Goal: Communication & Community: Participate in discussion

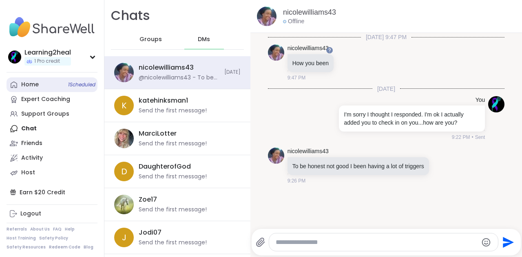
click at [75, 86] on span "1 Scheduled" at bounding box center [81, 85] width 27 height 7
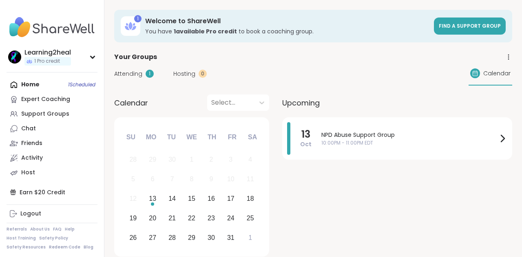
click at [124, 73] on span "Attending" at bounding box center [128, 74] width 28 height 9
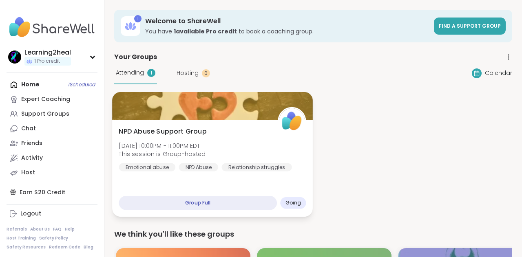
click at [215, 185] on div "NPD Abuse Support Group [DATE] 10:00PM - 11:00PM EDT This session is Group-host…" at bounding box center [212, 168] width 201 height 97
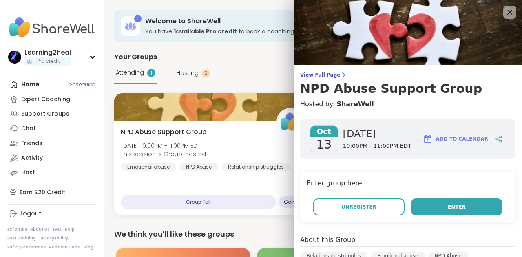
click at [453, 206] on span "Enter" at bounding box center [457, 206] width 18 height 7
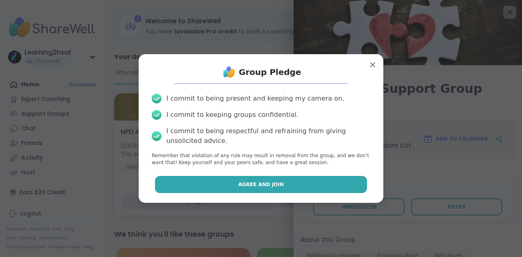
click at [283, 183] on button "Agree and Join" at bounding box center [261, 184] width 212 height 17
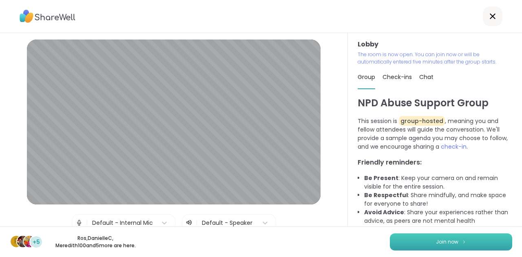
click at [453, 239] on span "Join now" at bounding box center [447, 242] width 22 height 7
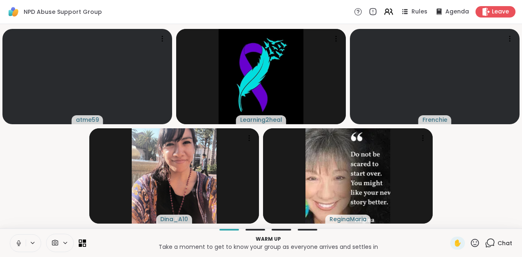
click at [16, 242] on icon at bounding box center [18, 243] width 7 height 7
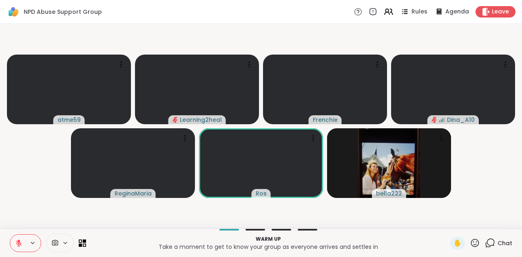
click at [88, 245] on div "Warm up Take a moment to get to know your group as everyone arrives and settles…" at bounding box center [261, 243] width 522 height 29
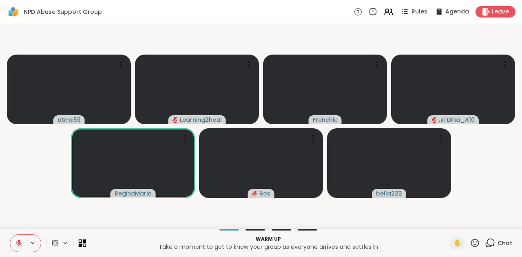
click at [82, 241] on icon at bounding box center [83, 243] width 8 height 8
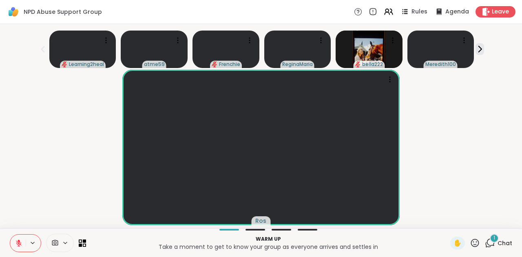
click at [502, 242] on span "Chat" at bounding box center [504, 243] width 15 height 8
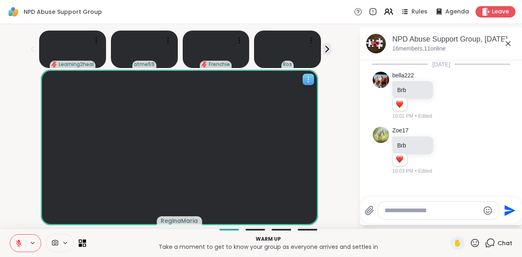
click at [312, 81] on icon at bounding box center [308, 79] width 8 height 8
click at [65, 241] on icon at bounding box center [65, 243] width 7 height 7
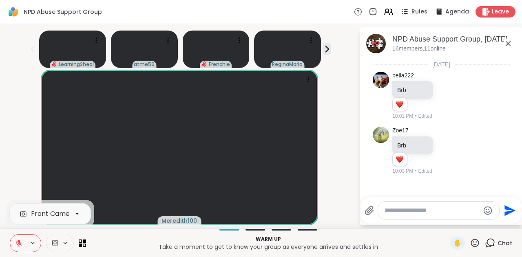
click at [66, 241] on icon at bounding box center [65, 243] width 7 height 7
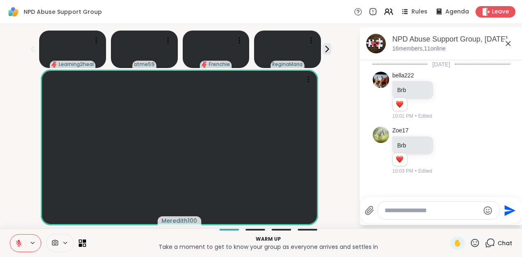
click at [34, 243] on icon at bounding box center [32, 243] width 7 height 7
click at [109, 246] on p "Take a moment to get to know your group as everyone arrives and settles in" at bounding box center [268, 247] width 354 height 8
click at [421, 11] on span "Rules" at bounding box center [419, 12] width 17 height 9
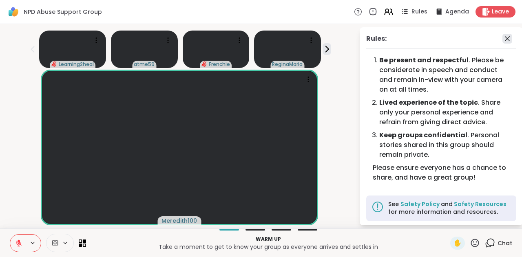
click at [506, 38] on icon at bounding box center [507, 38] width 5 height 5
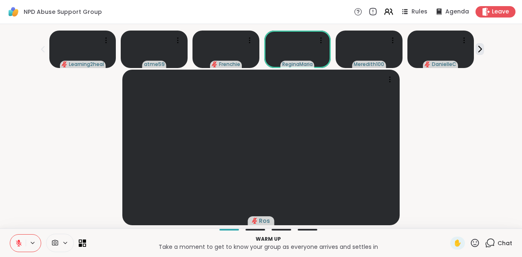
click at [373, 13] on icon at bounding box center [373, 13] width 0 height 0
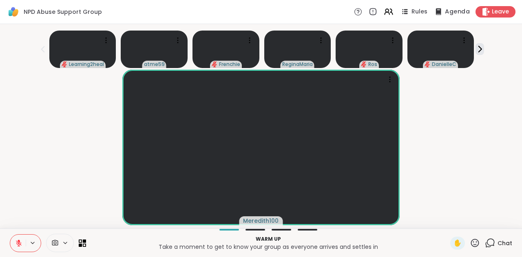
click at [443, 9] on icon at bounding box center [438, 12] width 10 height 10
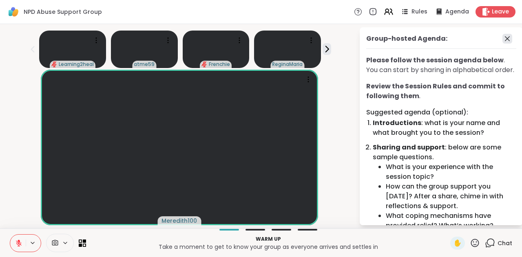
click at [507, 38] on icon at bounding box center [507, 39] width 10 height 10
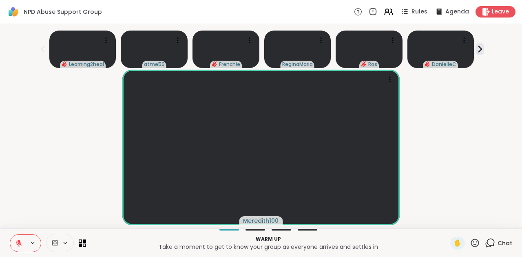
click at [489, 243] on icon at bounding box center [490, 243] width 10 height 10
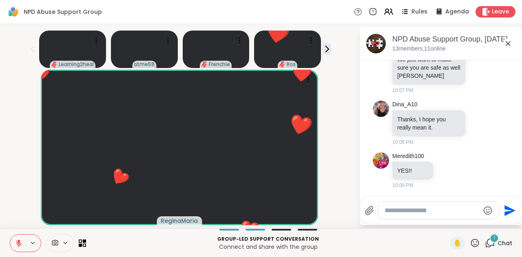
scroll to position [400, 0]
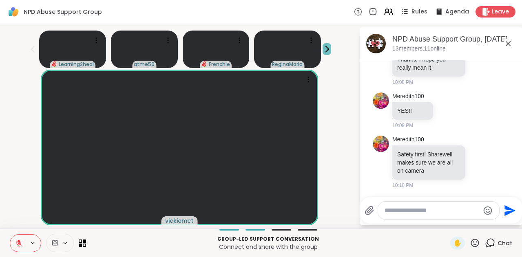
click at [328, 50] on icon at bounding box center [327, 49] width 9 height 9
click at [329, 50] on icon at bounding box center [327, 49] width 9 height 9
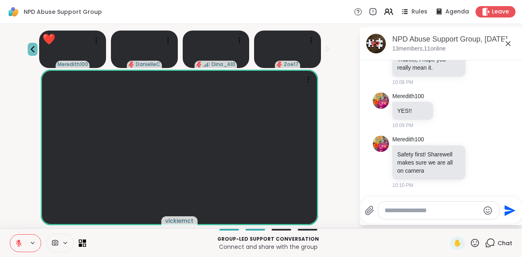
click at [34, 47] on icon at bounding box center [33, 49] width 10 height 10
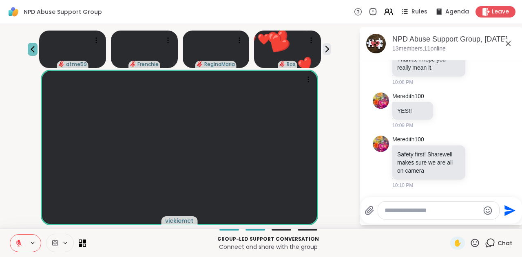
click at [34, 47] on icon at bounding box center [33, 49] width 10 height 10
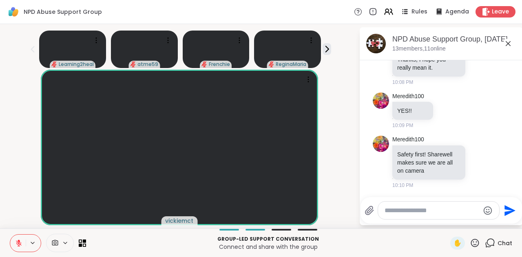
click at [35, 46] on icon at bounding box center [33, 49] width 10 height 10
click at [328, 49] on icon at bounding box center [326, 49] width 3 height 6
click at [327, 49] on icon at bounding box center [327, 49] width 9 height 9
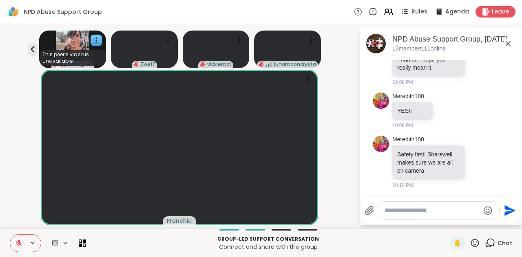
click at [96, 43] on icon at bounding box center [96, 42] width 1 height 1
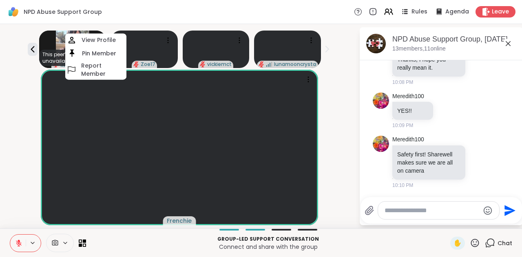
click at [334, 33] on div "This peer’s video is unavailable Dina_A10 View Profile Pin Member Report Member…" at bounding box center [179, 47] width 349 height 41
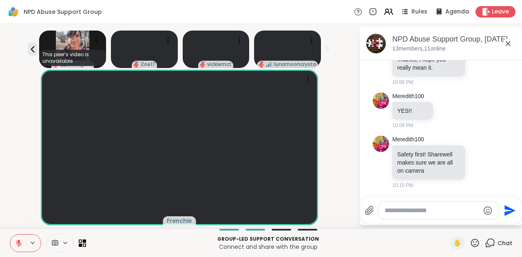
click at [327, 49] on icon at bounding box center [327, 49] width 9 height 9
click at [31, 53] on icon at bounding box center [33, 49] width 10 height 10
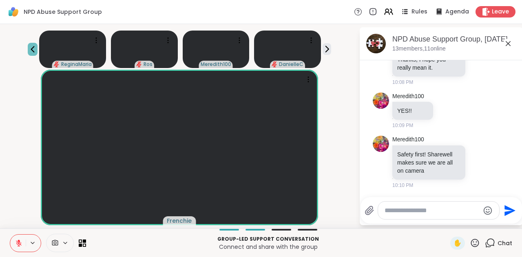
click at [33, 50] on icon at bounding box center [33, 49] width 4 height 7
click at [16, 240] on icon at bounding box center [18, 243] width 7 height 7
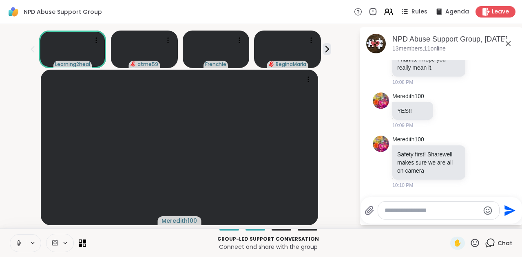
click at [16, 240] on icon at bounding box center [18, 243] width 7 height 7
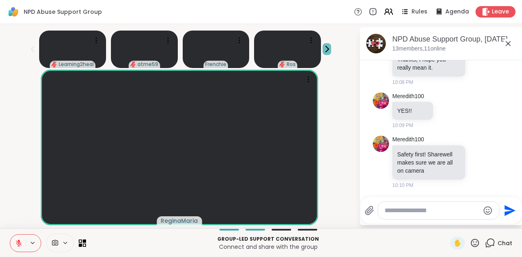
click at [325, 46] on icon at bounding box center [327, 49] width 9 height 9
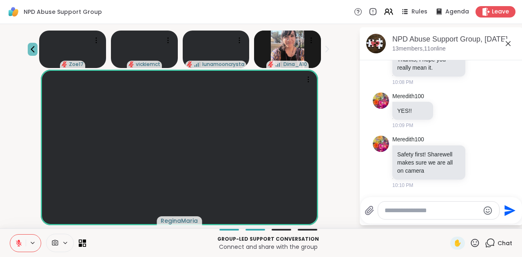
click at [31, 49] on icon at bounding box center [33, 49] width 10 height 10
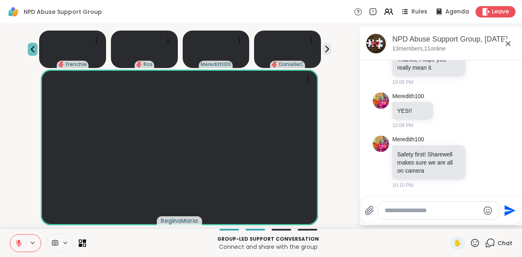
click at [31, 49] on icon at bounding box center [33, 49] width 10 height 10
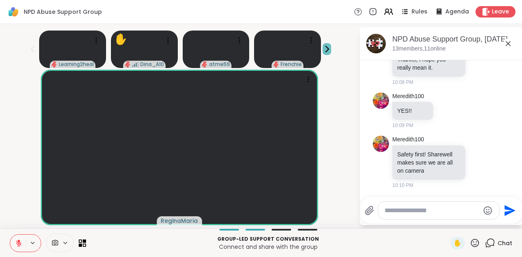
click at [327, 50] on icon at bounding box center [326, 49] width 3 height 6
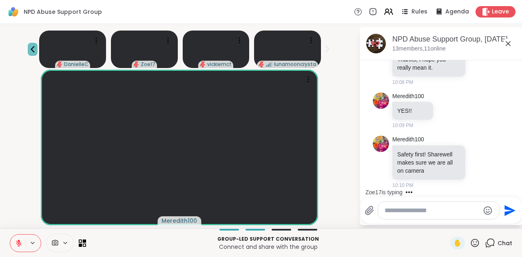
click at [34, 51] on icon at bounding box center [33, 49] width 10 height 10
click at [35, 51] on icon at bounding box center [33, 49] width 10 height 10
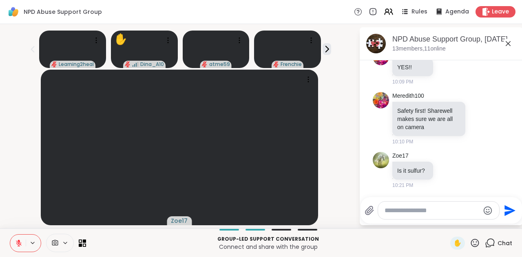
scroll to position [455, 0]
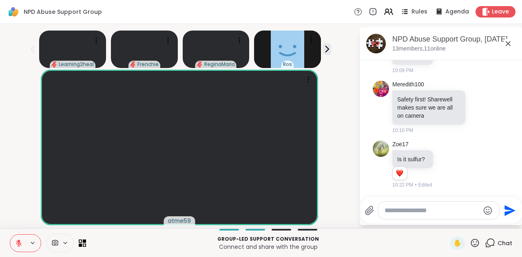
click at [448, 208] on textarea "Type your message" at bounding box center [432, 211] width 95 height 8
click at [474, 244] on icon at bounding box center [475, 243] width 10 height 10
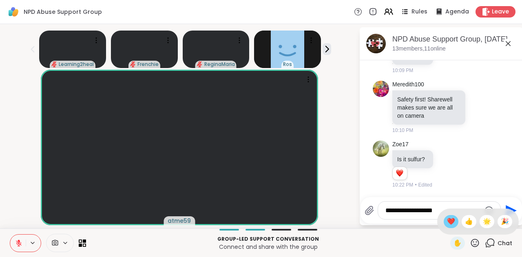
click at [448, 220] on span "❤️" at bounding box center [451, 222] width 8 height 10
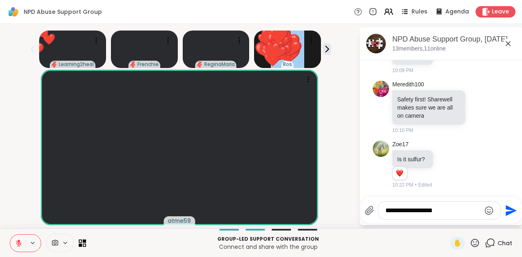
click at [475, 244] on icon at bounding box center [475, 243] width 10 height 10
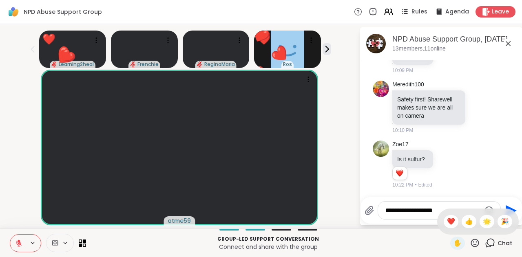
click at [420, 234] on div "Group-led support conversation Connect and share with the group" at bounding box center [268, 243] width 354 height 18
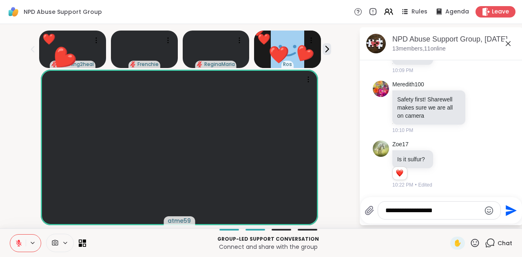
click at [447, 210] on textarea "**********" at bounding box center [432, 211] width 95 height 8
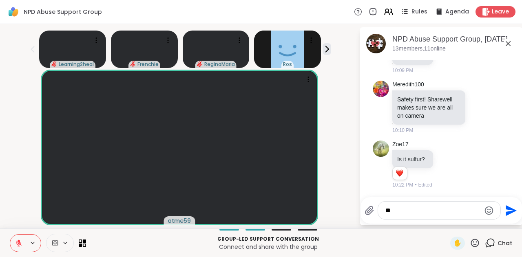
type textarea "*"
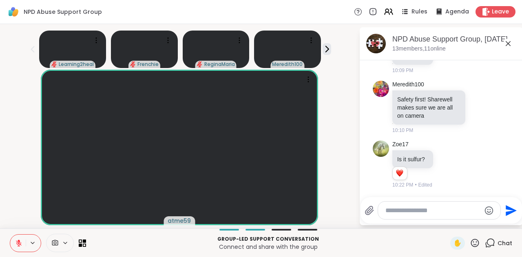
click at [478, 245] on icon at bounding box center [475, 243] width 10 height 10
click at [448, 222] on span "❤️" at bounding box center [451, 222] width 8 height 10
click at [455, 243] on span "✋" at bounding box center [457, 244] width 8 height 10
click at [312, 78] on icon at bounding box center [308, 79] width 8 height 8
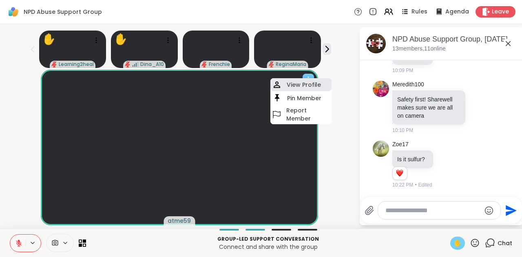
click at [309, 84] on div "View Profile" at bounding box center [300, 84] width 61 height 13
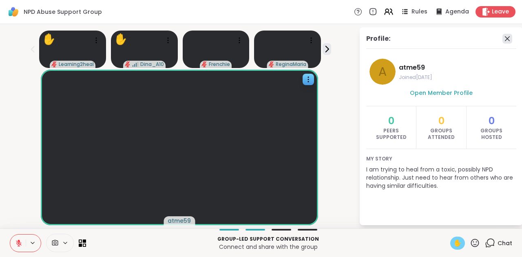
click at [509, 36] on icon at bounding box center [507, 39] width 10 height 10
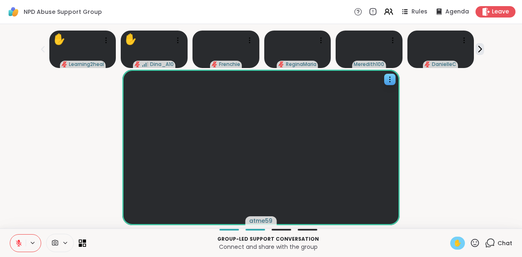
click at [488, 245] on icon at bounding box center [490, 243] width 10 height 10
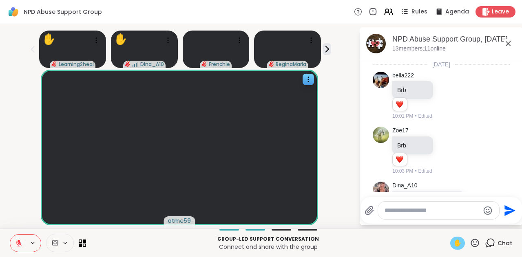
scroll to position [447, 0]
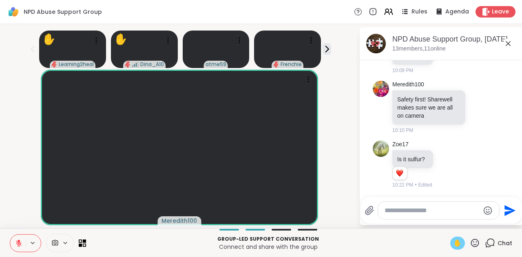
click at [16, 241] on icon at bounding box center [19, 244] width 6 height 6
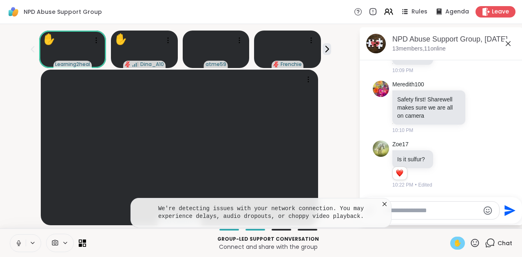
click at [17, 241] on icon at bounding box center [18, 243] width 7 height 7
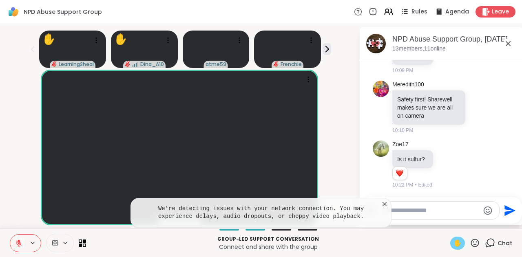
click at [457, 245] on span "✋" at bounding box center [457, 244] width 8 height 10
click at [385, 203] on icon at bounding box center [384, 204] width 8 height 8
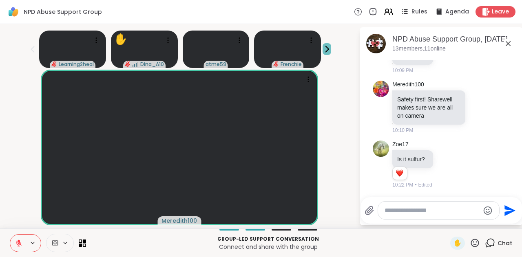
click at [328, 46] on icon at bounding box center [327, 49] width 9 height 9
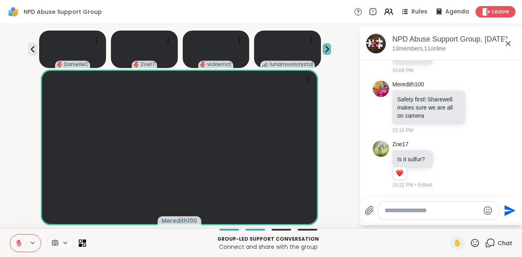
click at [328, 46] on icon at bounding box center [327, 49] width 9 height 9
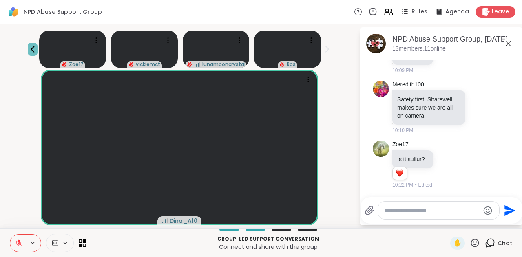
click at [32, 51] on icon at bounding box center [33, 49] width 10 height 10
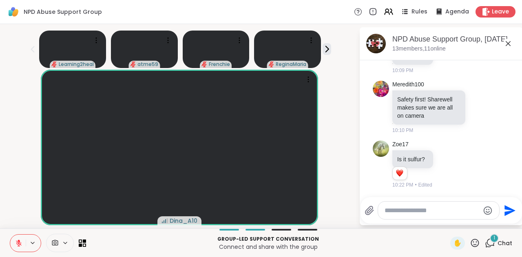
scroll to position [507, 0]
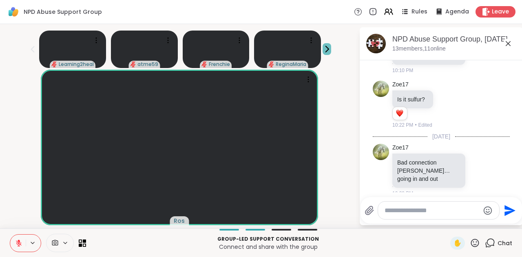
click at [327, 46] on icon at bounding box center [327, 49] width 9 height 9
click at [329, 47] on icon at bounding box center [327, 49] width 9 height 9
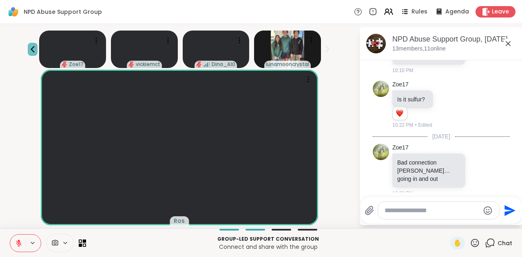
click at [32, 48] on icon at bounding box center [33, 49] width 4 height 7
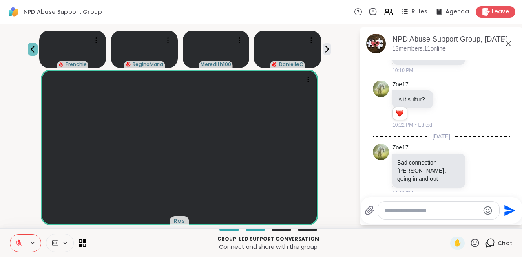
click at [32, 48] on icon at bounding box center [33, 49] width 4 height 7
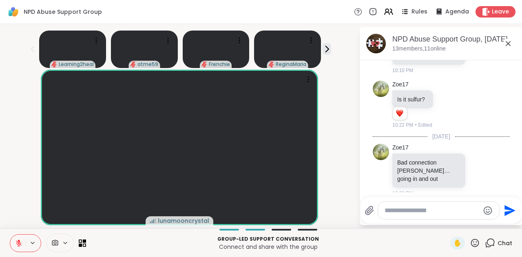
click at [477, 241] on icon at bounding box center [475, 243] width 10 height 10
click at [451, 225] on span "❤️" at bounding box center [451, 222] width 8 height 10
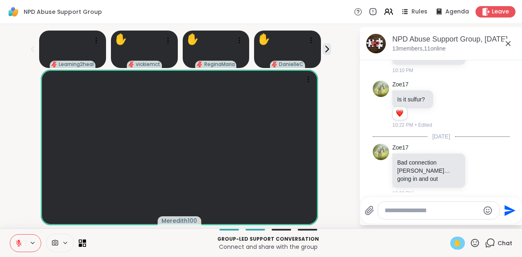
click at [462, 240] on span "✋" at bounding box center [457, 244] width 8 height 10
click at [459, 239] on span "✋" at bounding box center [457, 244] width 8 height 10
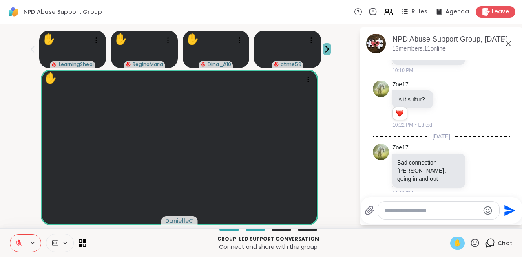
click at [328, 46] on icon at bounding box center [327, 49] width 9 height 9
click at [330, 47] on icon at bounding box center [327, 49] width 9 height 9
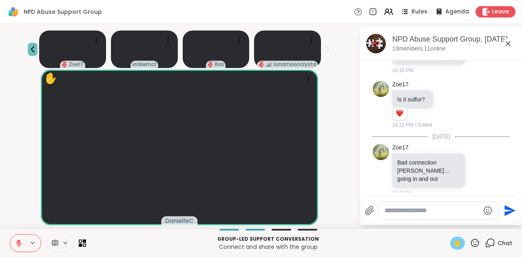
click at [33, 47] on icon at bounding box center [33, 49] width 4 height 7
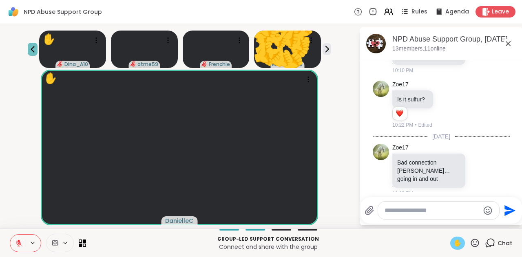
click at [33, 47] on icon at bounding box center [33, 49] width 4 height 7
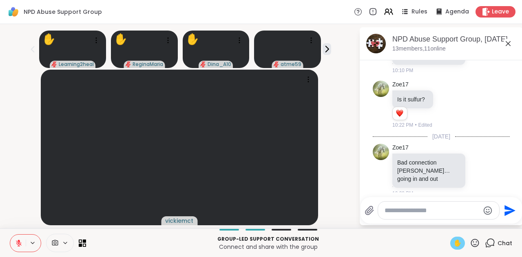
click at [16, 241] on icon at bounding box center [18, 243] width 7 height 7
click at [459, 243] on span "✋" at bounding box center [457, 244] width 8 height 10
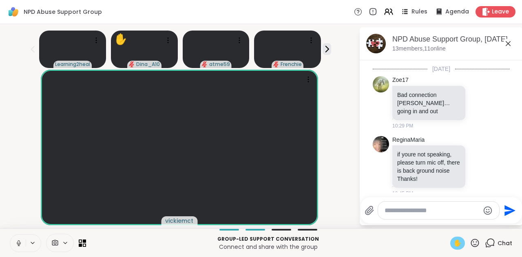
scroll to position [586, 0]
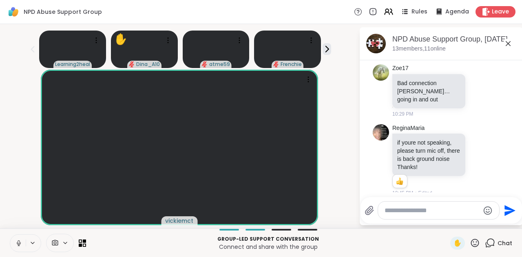
click at [17, 240] on icon at bounding box center [18, 243] width 7 height 7
click at [327, 47] on icon at bounding box center [327, 49] width 9 height 9
click at [328, 48] on icon at bounding box center [327, 49] width 9 height 9
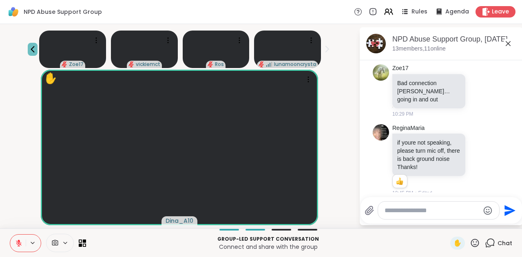
click at [33, 47] on icon at bounding box center [33, 49] width 4 height 7
click at [29, 50] on icon at bounding box center [33, 49] width 10 height 10
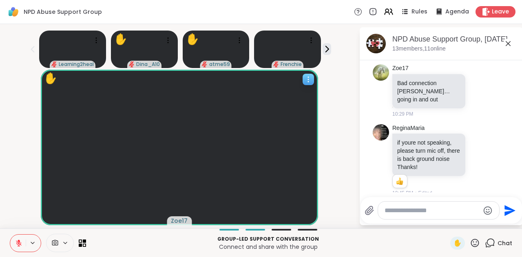
click at [312, 83] on icon at bounding box center [308, 79] width 8 height 8
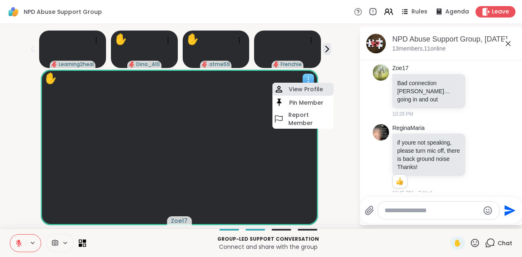
click at [308, 90] on h4 "View Profile" at bounding box center [306, 89] width 34 height 8
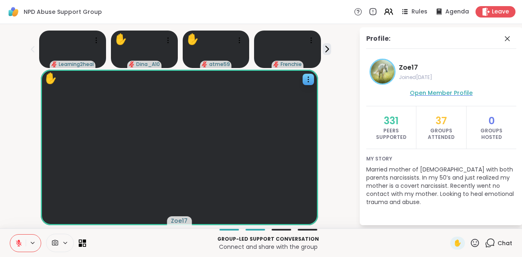
click at [464, 93] on span "Open Member Profile" at bounding box center [441, 93] width 63 height 8
click at [508, 39] on icon at bounding box center [507, 38] width 5 height 5
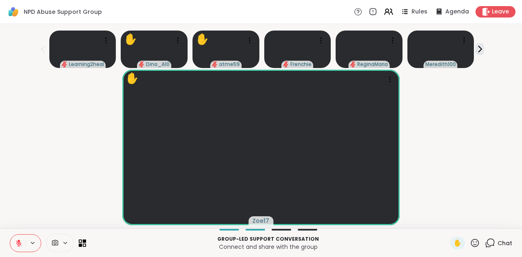
click at [490, 241] on icon at bounding box center [490, 243] width 10 height 10
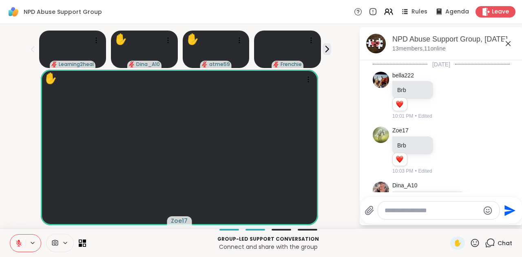
scroll to position [578, 0]
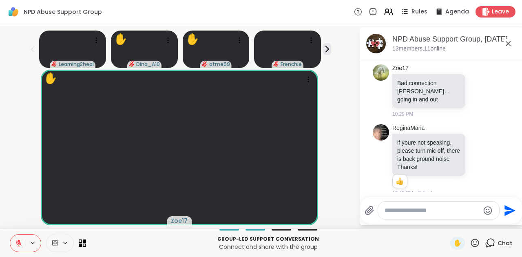
click at [476, 240] on icon at bounding box center [475, 243] width 10 height 10
click at [455, 222] on div "❤️" at bounding box center [451, 221] width 15 height 13
click at [455, 211] on textarea "Type your message" at bounding box center [432, 211] width 95 height 8
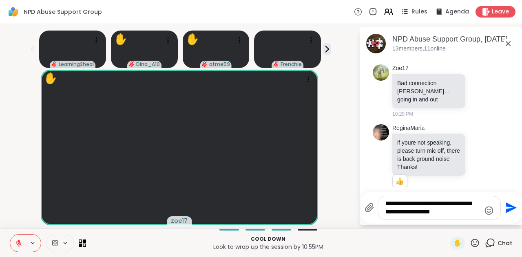
click at [404, 206] on textarea "**********" at bounding box center [432, 208] width 95 height 16
click at [404, 205] on textarea "**********" at bounding box center [432, 208] width 95 height 16
click at [410, 206] on textarea "**********" at bounding box center [432, 208] width 95 height 16
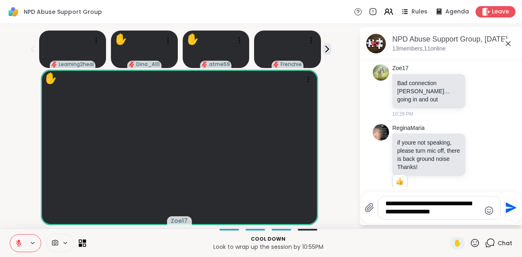
click at [409, 202] on textarea "**********" at bounding box center [432, 208] width 95 height 16
type textarea "**********"
click at [511, 208] on icon "Send" at bounding box center [510, 207] width 13 height 13
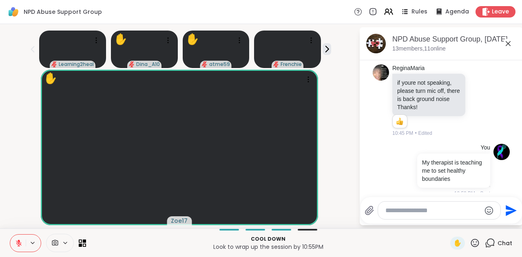
click at [480, 243] on icon at bounding box center [475, 243] width 10 height 10
click at [450, 224] on span "❤️" at bounding box center [451, 222] width 8 height 10
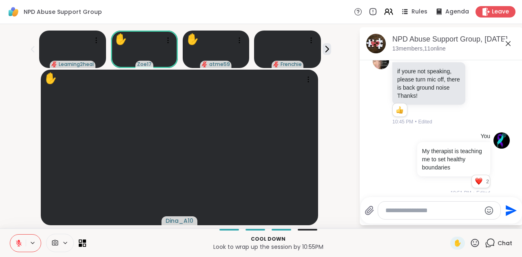
click at [479, 243] on icon at bounding box center [475, 243] width 8 height 8
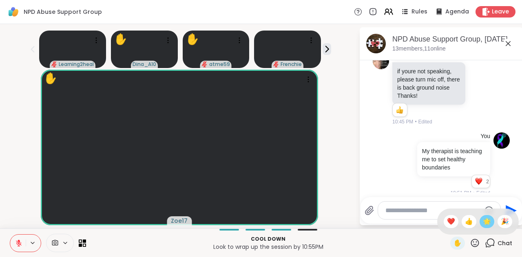
click at [484, 219] on span "🌟" at bounding box center [487, 222] width 8 height 10
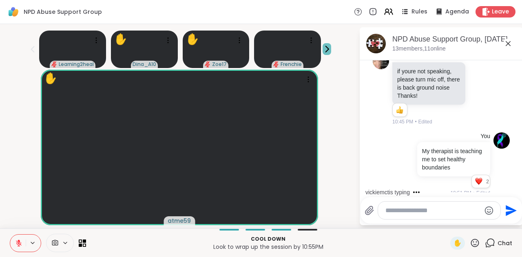
click at [329, 50] on icon at bounding box center [327, 49] width 9 height 9
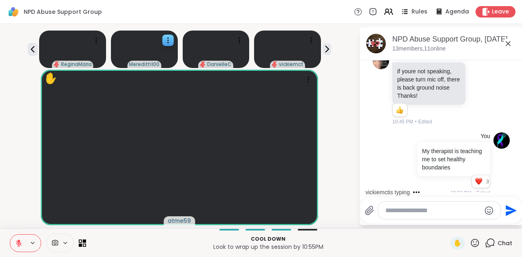
click at [170, 37] on icon at bounding box center [168, 40] width 8 height 8
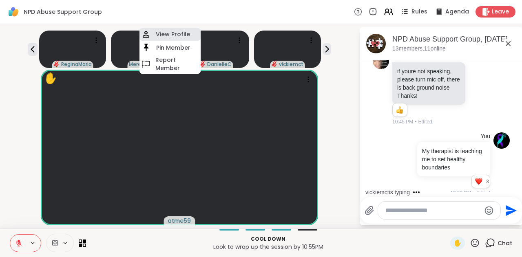
click at [171, 34] on h4 "View Profile" at bounding box center [173, 34] width 34 height 8
click at [171, 34] on video at bounding box center [144, 50] width 67 height 38
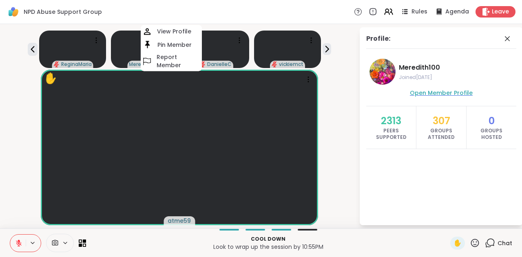
click at [444, 90] on span "Open Member Profile" at bounding box center [441, 93] width 63 height 8
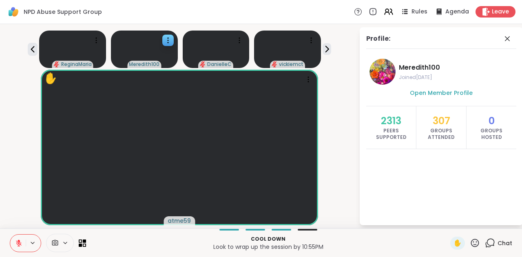
click at [492, 243] on icon at bounding box center [490, 243] width 10 height 10
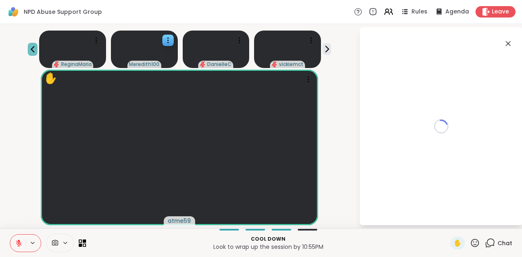
click at [31, 46] on icon at bounding box center [33, 49] width 10 height 10
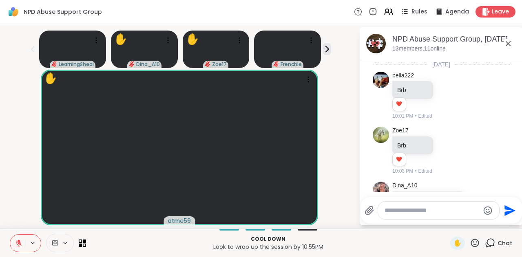
click at [32, 45] on icon at bounding box center [33, 49] width 10 height 10
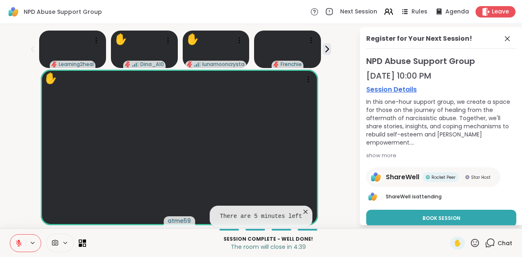
scroll to position [0, 0]
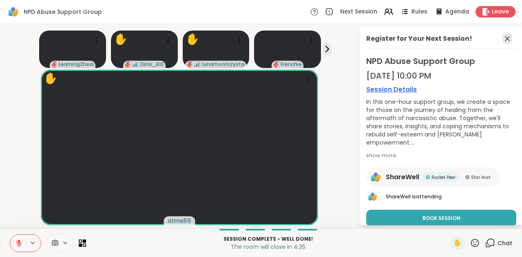
click at [507, 38] on icon at bounding box center [507, 38] width 5 height 5
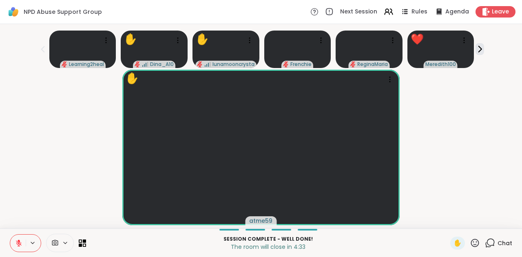
click at [494, 244] on icon at bounding box center [491, 242] width 8 height 7
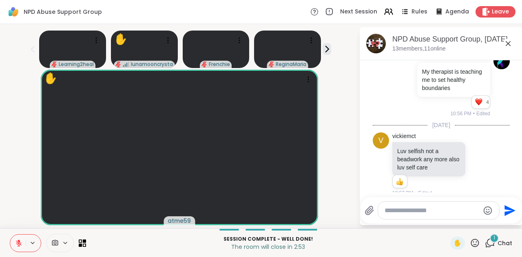
scroll to position [828, 0]
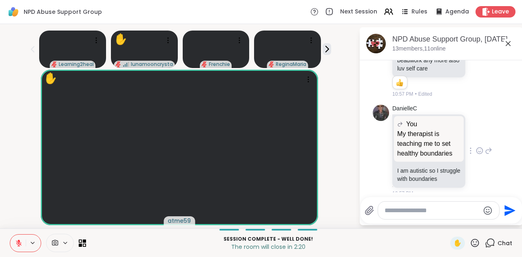
click at [481, 150] on icon at bounding box center [481, 150] width 0 height 0
click at [416, 134] on div "Select Reaction: Heart" at bounding box center [414, 137] width 7 height 7
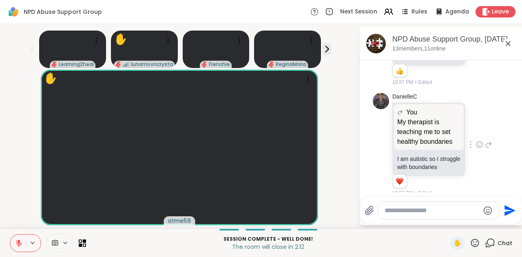
click at [392, 207] on textarea "Type your message" at bounding box center [432, 211] width 95 height 8
click at [444, 128] on p "My therapist is teaching me to set healthy boundaries" at bounding box center [428, 131] width 63 height 29
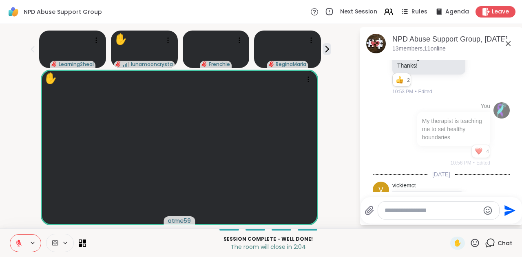
scroll to position [840, 0]
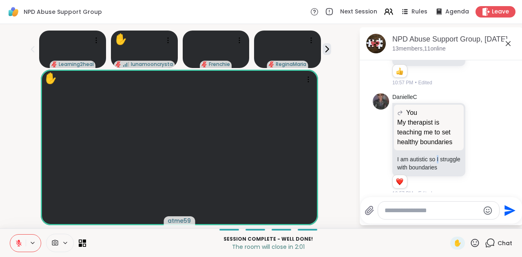
click at [489, 142] on icon at bounding box center [489, 145] width 6 height 6
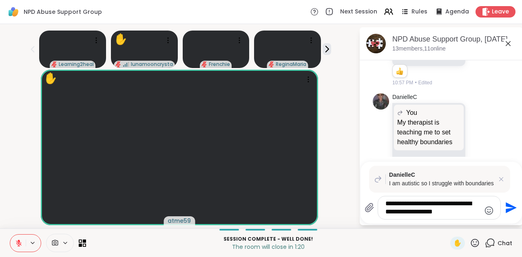
type textarea "**********"
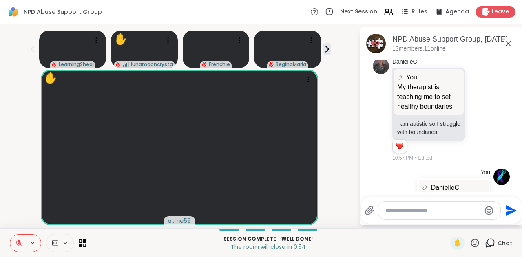
scroll to position [959, 0]
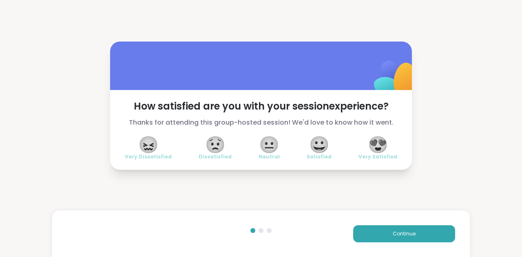
click at [387, 140] on span "😍" at bounding box center [378, 144] width 20 height 15
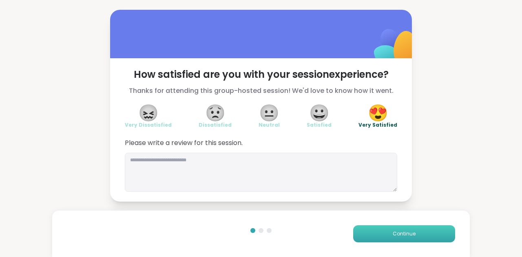
click at [402, 231] on span "Continue" at bounding box center [404, 233] width 23 height 7
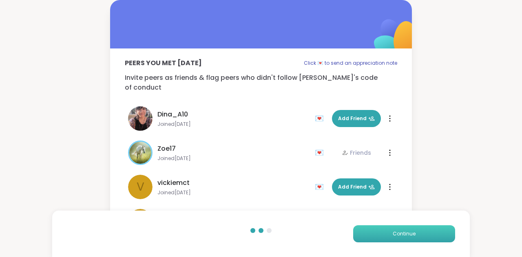
scroll to position [168, 0]
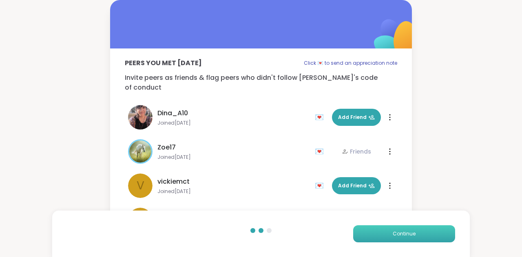
click at [417, 235] on button "Continue" at bounding box center [404, 233] width 102 height 17
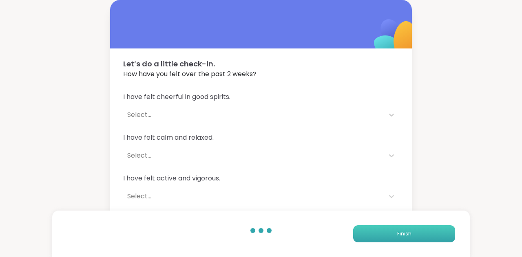
click at [430, 234] on button "Finish" at bounding box center [404, 233] width 102 height 17
